Goal: Task Accomplishment & Management: Use online tool/utility

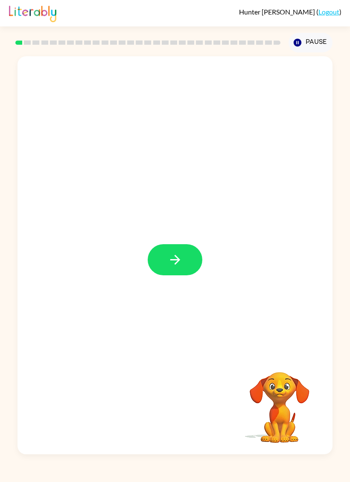
click at [169, 253] on icon "button" at bounding box center [175, 260] width 15 height 15
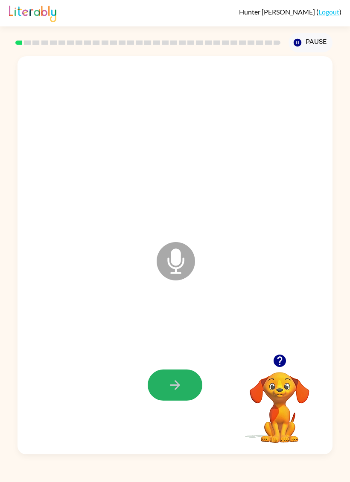
click at [174, 385] on icon "button" at bounding box center [175, 385] width 15 height 15
click at [176, 384] on icon "button" at bounding box center [175, 385] width 15 height 15
click at [170, 382] on icon "button" at bounding box center [175, 385] width 15 height 15
click at [168, 389] on icon "button" at bounding box center [175, 385] width 15 height 15
click at [181, 366] on div at bounding box center [175, 386] width 298 height 122
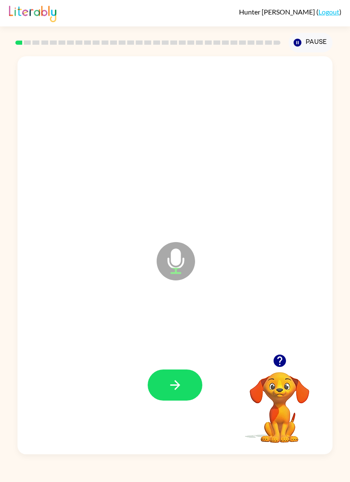
click at [163, 372] on button "button" at bounding box center [175, 385] width 55 height 31
click at [172, 378] on icon "button" at bounding box center [175, 385] width 15 height 15
click at [173, 386] on icon "button" at bounding box center [175, 385] width 10 height 10
click at [177, 380] on icon "button" at bounding box center [175, 385] width 15 height 15
click at [177, 385] on icon "button" at bounding box center [175, 385] width 15 height 15
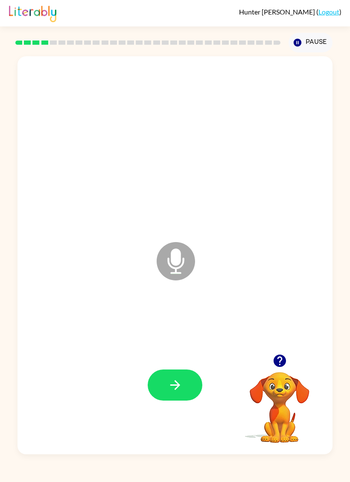
click at [170, 384] on icon "button" at bounding box center [175, 385] width 15 height 15
click at [185, 382] on button "button" at bounding box center [175, 385] width 55 height 31
click at [177, 374] on button "button" at bounding box center [175, 385] width 55 height 31
click at [180, 375] on button "button" at bounding box center [175, 385] width 55 height 31
click at [172, 372] on button "button" at bounding box center [175, 385] width 55 height 31
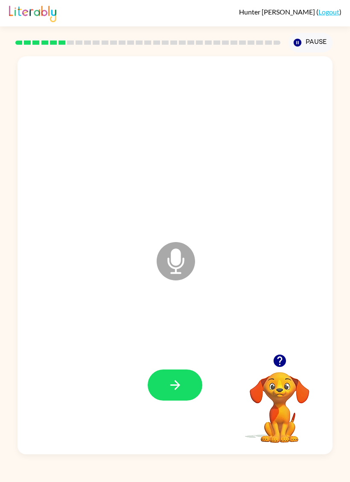
click at [169, 382] on icon "button" at bounding box center [175, 385] width 15 height 15
click at [282, 355] on icon "button" at bounding box center [279, 361] width 15 height 15
click at [177, 388] on icon "button" at bounding box center [175, 385] width 10 height 10
click at [173, 377] on button "button" at bounding box center [175, 385] width 55 height 31
click at [177, 373] on button "button" at bounding box center [175, 385] width 55 height 31
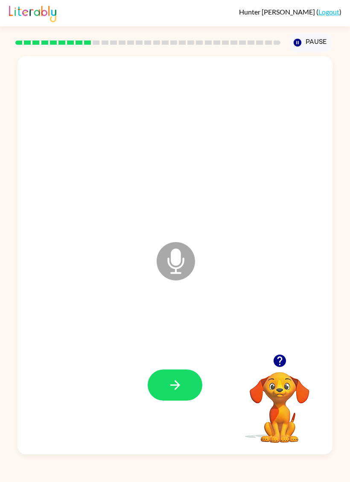
click at [180, 401] on button "button" at bounding box center [175, 385] width 55 height 31
click at [166, 372] on button "button" at bounding box center [175, 385] width 55 height 31
click at [163, 378] on button "button" at bounding box center [175, 385] width 55 height 31
click at [172, 387] on icon "button" at bounding box center [175, 385] width 15 height 15
click at [166, 373] on button "button" at bounding box center [175, 385] width 55 height 31
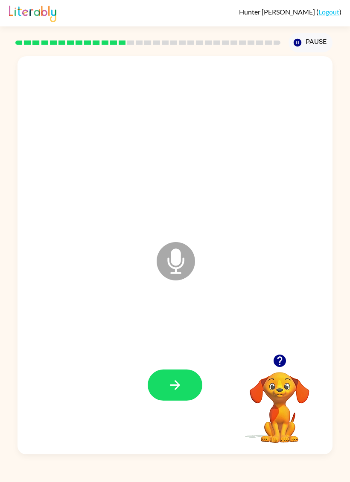
click at [180, 371] on button "button" at bounding box center [175, 385] width 55 height 31
click at [169, 383] on icon "button" at bounding box center [175, 385] width 15 height 15
click at [174, 383] on icon "button" at bounding box center [175, 385] width 15 height 15
click at [176, 371] on button "button" at bounding box center [175, 385] width 55 height 31
click at [167, 389] on button "button" at bounding box center [175, 385] width 55 height 31
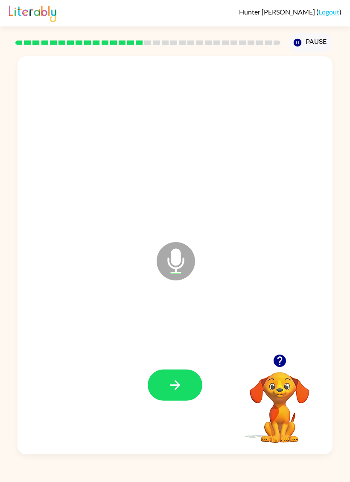
click at [170, 393] on icon "button" at bounding box center [175, 385] width 15 height 15
click at [170, 382] on icon "button" at bounding box center [175, 385] width 15 height 15
click at [186, 378] on button "button" at bounding box center [175, 385] width 55 height 31
click at [175, 383] on icon "button" at bounding box center [175, 385] width 15 height 15
click at [170, 381] on icon "button" at bounding box center [175, 385] width 15 height 15
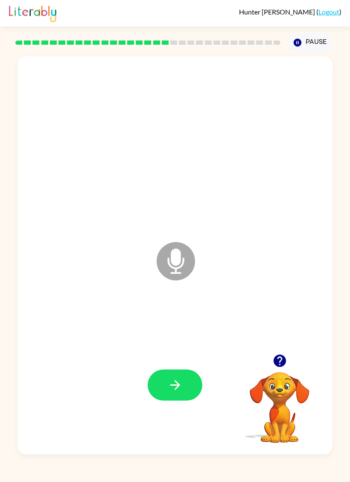
click at [178, 388] on icon "button" at bounding box center [175, 385] width 15 height 15
click at [178, 384] on icon "button" at bounding box center [175, 385] width 10 height 10
click at [172, 386] on icon "button" at bounding box center [175, 385] width 10 height 10
click at [176, 395] on button "button" at bounding box center [175, 385] width 55 height 31
click at [180, 385] on icon "button" at bounding box center [175, 385] width 15 height 15
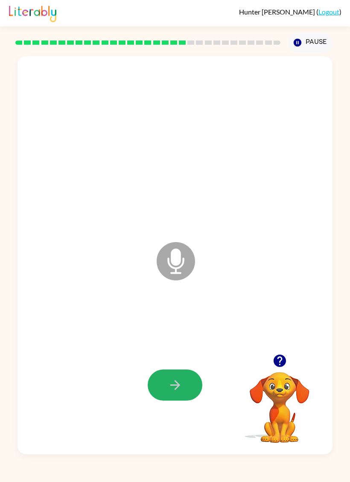
click at [179, 387] on icon "button" at bounding box center [175, 385] width 15 height 15
click at [181, 388] on icon "button" at bounding box center [175, 385] width 15 height 15
click at [276, 359] on icon "button" at bounding box center [279, 361] width 12 height 12
click at [163, 381] on button "button" at bounding box center [175, 385] width 55 height 31
click at [177, 377] on button "button" at bounding box center [175, 385] width 55 height 31
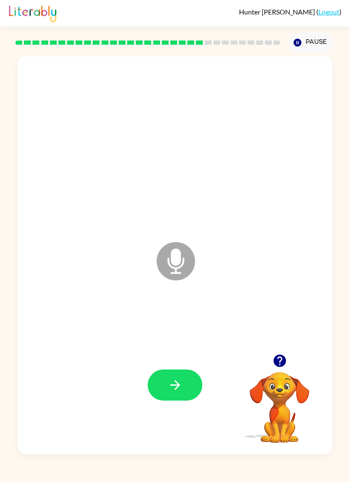
click at [173, 376] on button "button" at bounding box center [175, 385] width 55 height 31
click at [180, 383] on icon "button" at bounding box center [175, 385] width 15 height 15
click at [176, 383] on icon "button" at bounding box center [175, 385] width 10 height 10
click at [163, 381] on button "button" at bounding box center [175, 385] width 55 height 31
click at [159, 386] on button "button" at bounding box center [175, 385] width 55 height 31
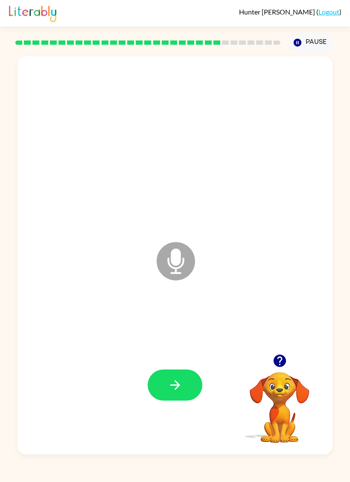
click at [182, 380] on icon "button" at bounding box center [175, 385] width 15 height 15
click at [175, 379] on icon "button" at bounding box center [175, 385] width 15 height 15
click at [175, 379] on div at bounding box center [175, 385] width 55 height 31
click at [180, 371] on button "button" at bounding box center [175, 385] width 55 height 31
click at [176, 387] on icon "button" at bounding box center [175, 385] width 15 height 15
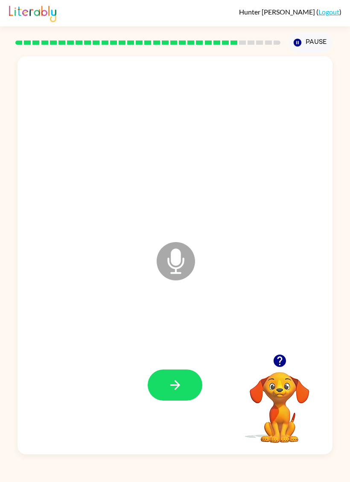
click at [171, 376] on button "button" at bounding box center [175, 385] width 55 height 31
click at [174, 377] on button "button" at bounding box center [175, 385] width 55 height 31
click at [174, 384] on icon "button" at bounding box center [175, 385] width 15 height 15
click at [279, 360] on icon "button" at bounding box center [279, 361] width 12 height 12
click at [175, 371] on button "button" at bounding box center [175, 385] width 55 height 31
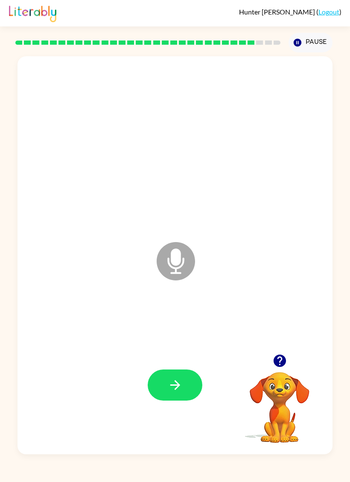
click at [170, 389] on icon "button" at bounding box center [175, 385] width 15 height 15
click at [182, 373] on button "button" at bounding box center [175, 385] width 55 height 31
click at [174, 389] on icon "button" at bounding box center [175, 385] width 15 height 15
click at [173, 380] on icon "button" at bounding box center [175, 385] width 15 height 15
click at [172, 371] on button "button" at bounding box center [175, 385] width 55 height 31
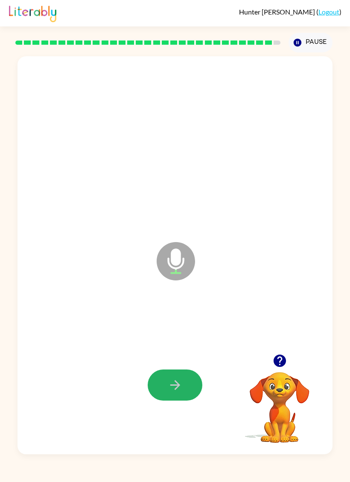
click at [185, 382] on button "button" at bounding box center [175, 385] width 55 height 31
